Goal: Navigation & Orientation: Find specific page/section

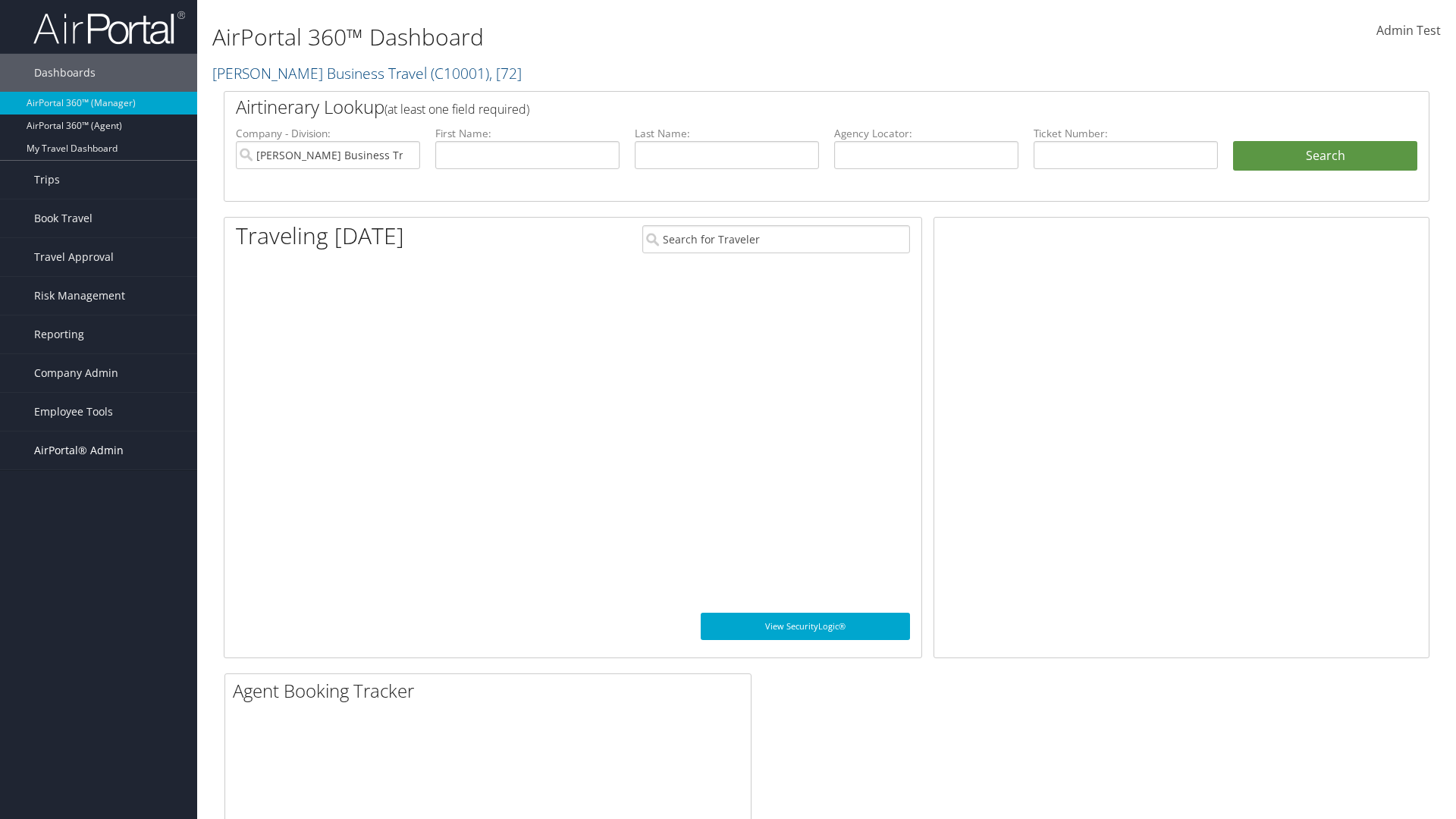
click at [99, 450] on span "AirPortal® Admin" at bounding box center [78, 450] width 89 height 38
click at [99, 697] on link "SAP" at bounding box center [98, 707] width 197 height 22
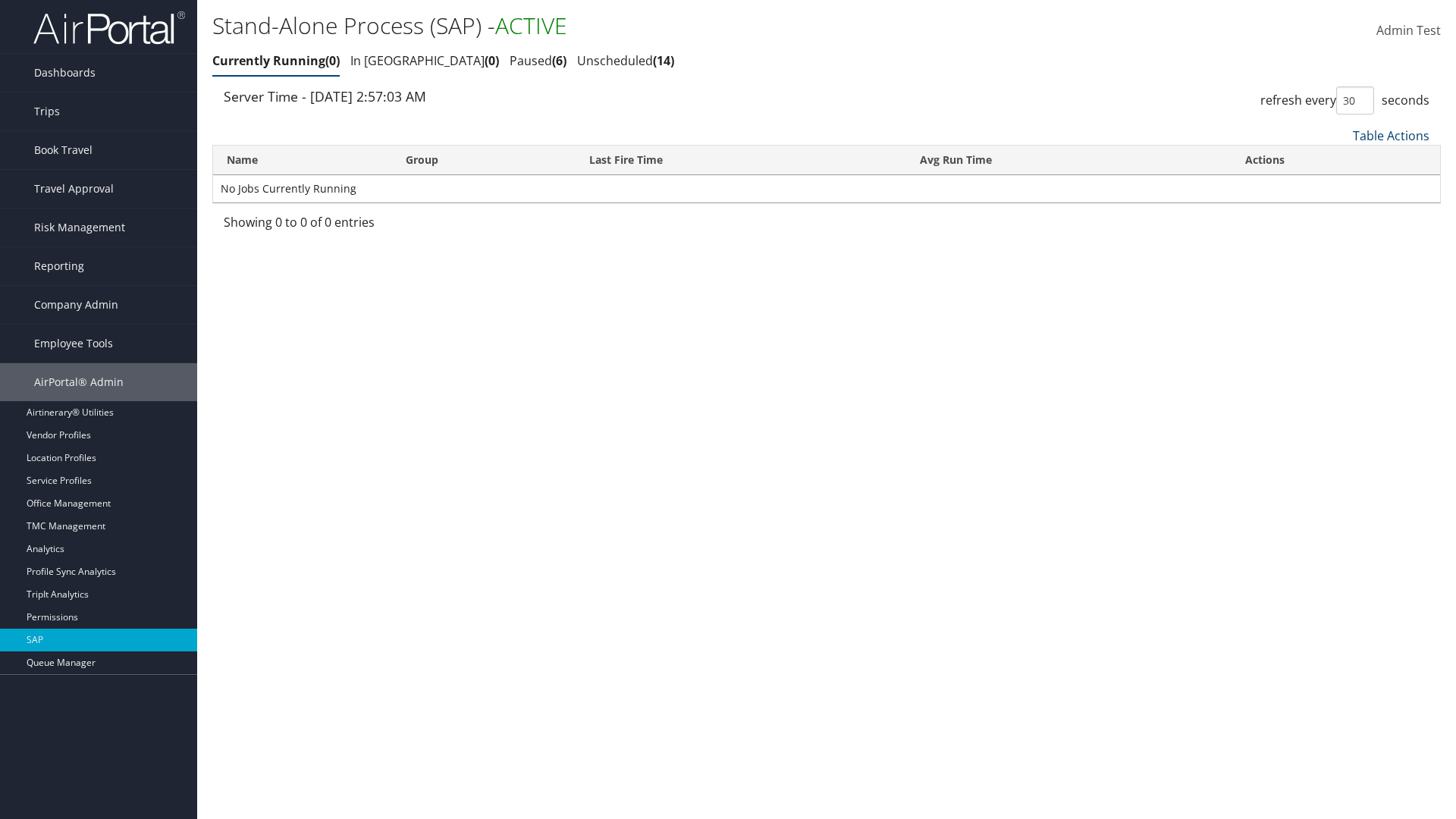
click at [1390, 135] on link "Table Actions" at bounding box center [1390, 136] width 76 height 17
click at [1340, 236] on link "Page Length" at bounding box center [1340, 237] width 200 height 26
click at [1390, 135] on link "Table Actions" at bounding box center [1390, 136] width 76 height 17
click at [1340, 212] on link "50" at bounding box center [1340, 212] width 200 height 26
click at [1390, 135] on link "Table Actions" at bounding box center [1390, 136] width 76 height 17
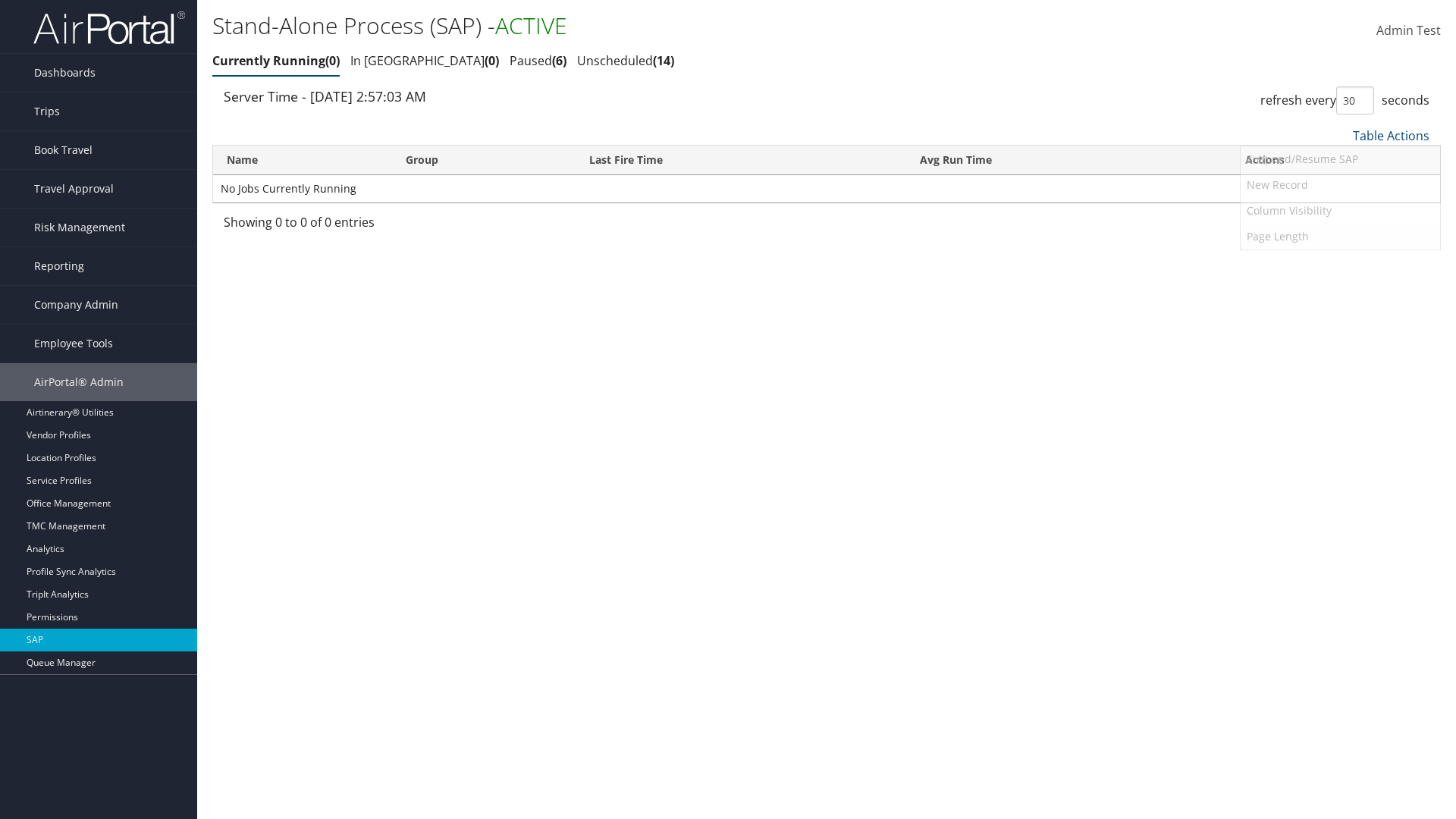
click at [1340, 238] on link "100" at bounding box center [1340, 238] width 200 height 26
click at [1390, 135] on link "Table Actions" at bounding box center [1390, 136] width 76 height 17
click at [1340, 160] on link "Name" at bounding box center [1340, 160] width 200 height 26
click at [1340, 185] on link "Group" at bounding box center [1340, 186] width 200 height 26
click at [1340, 212] on link "Last Fire Time" at bounding box center [1340, 212] width 200 height 26
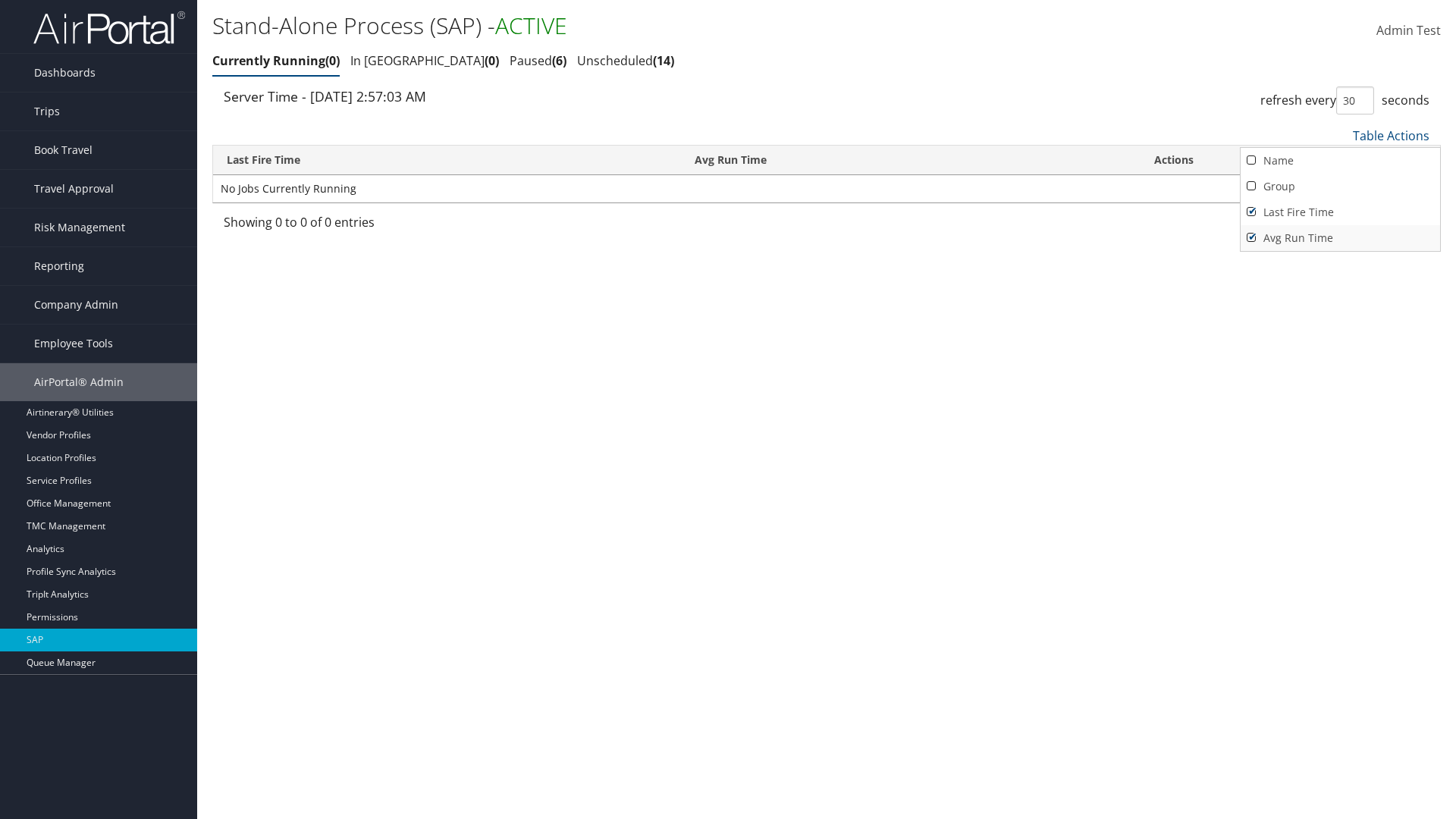
click at [1340, 238] on link "Avg Run Time" at bounding box center [1340, 238] width 200 height 26
click at [728, 410] on div at bounding box center [728, 410] width 1456 height 819
click at [1390, 135] on link "Table Actions" at bounding box center [1390, 136] width 76 height 17
